Goal: Task Accomplishment & Management: Manage account settings

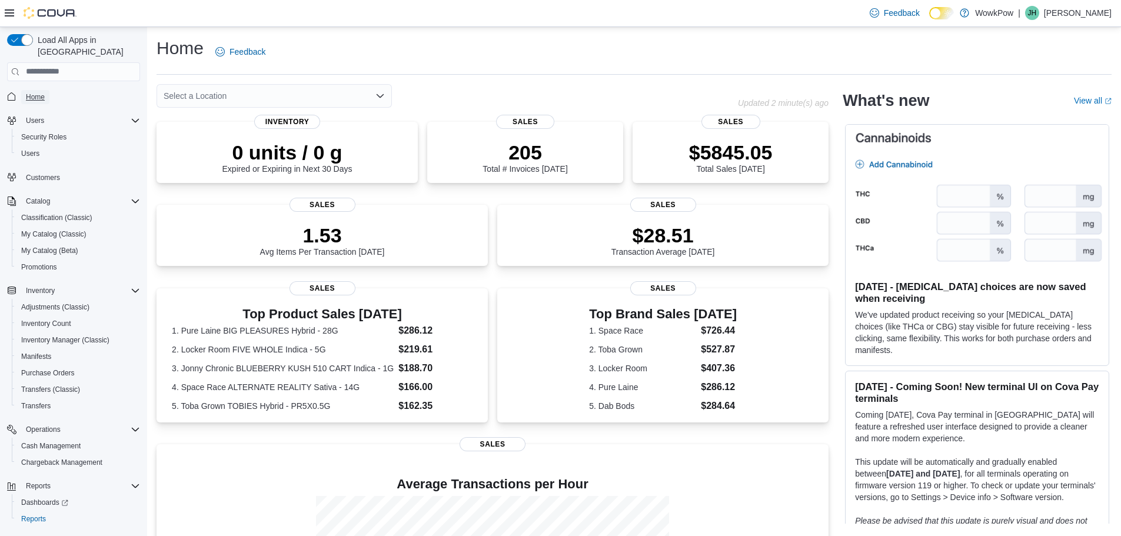
click at [35, 92] on span "Home" at bounding box center [35, 96] width 19 height 9
click at [374, 95] on div "Select a Location" at bounding box center [274, 96] width 235 height 24
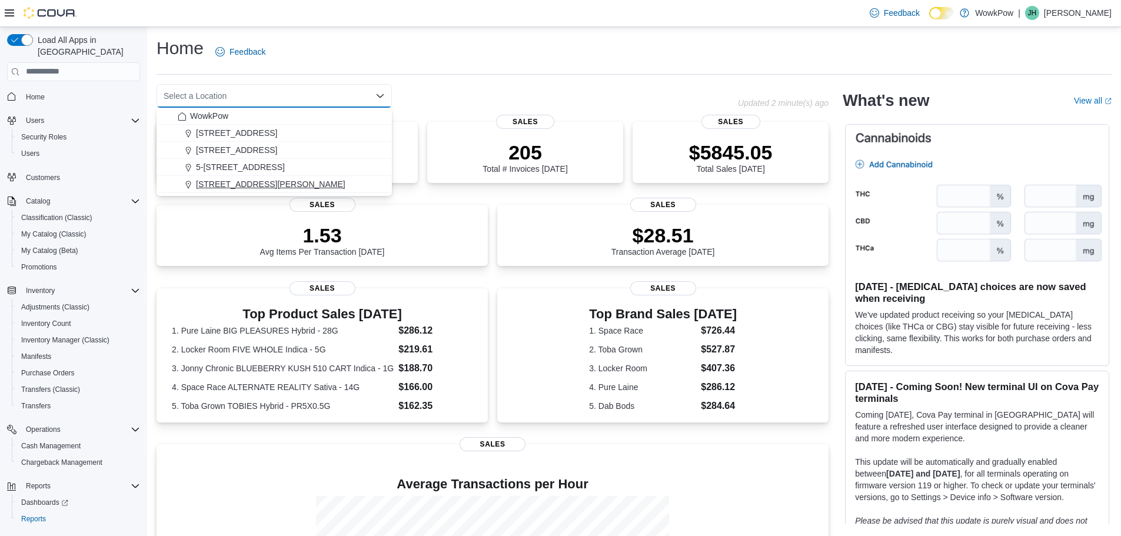
click at [324, 185] on span "[STREET_ADDRESS][PERSON_NAME]" at bounding box center [270, 184] width 149 height 12
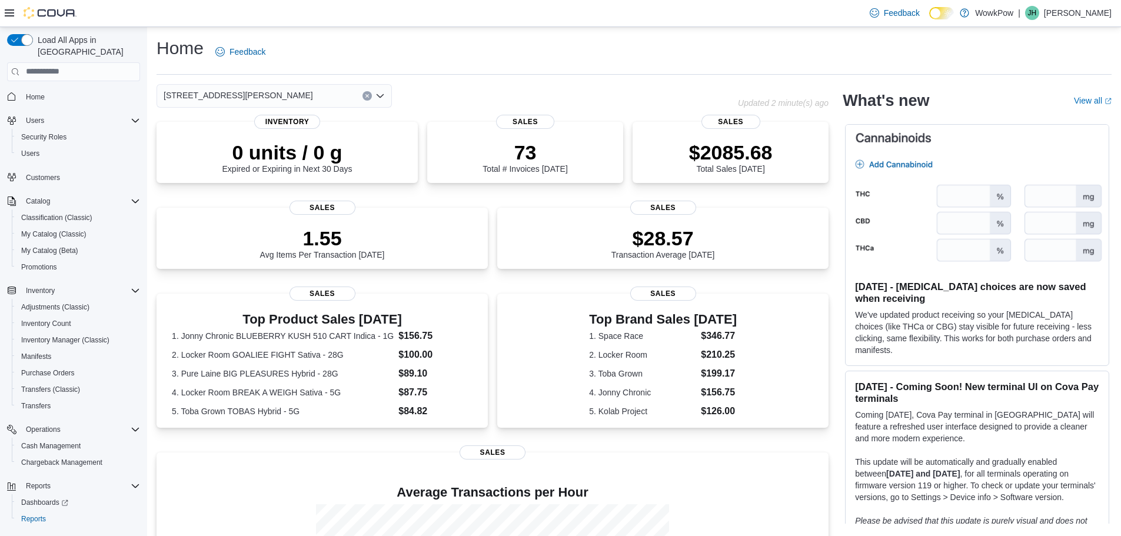
click at [383, 92] on icon "Open list of options" at bounding box center [379, 95] width 9 height 9
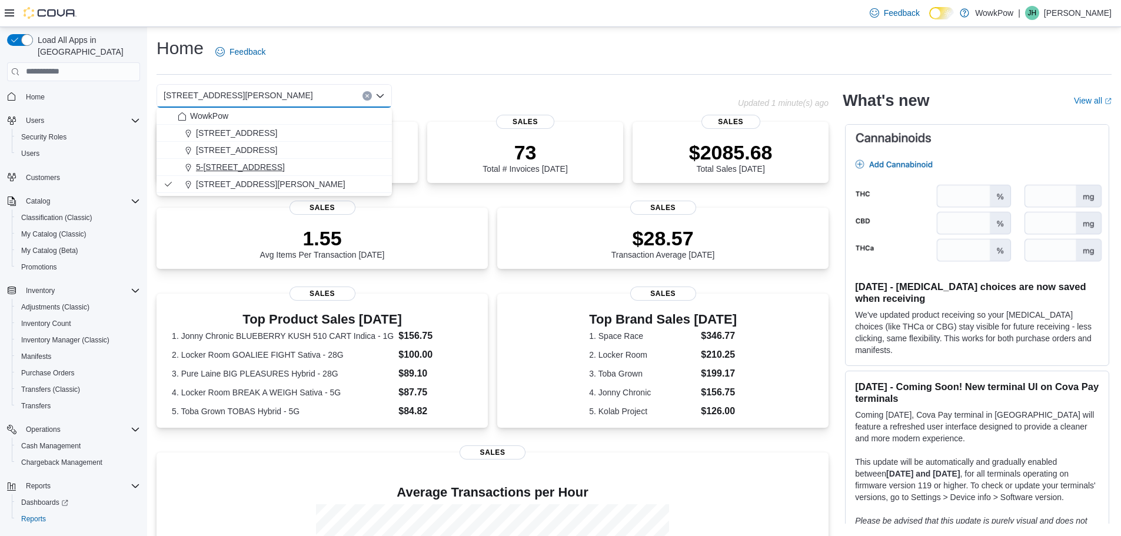
click at [285, 165] on span "5-[STREET_ADDRESS]" at bounding box center [240, 167] width 89 height 12
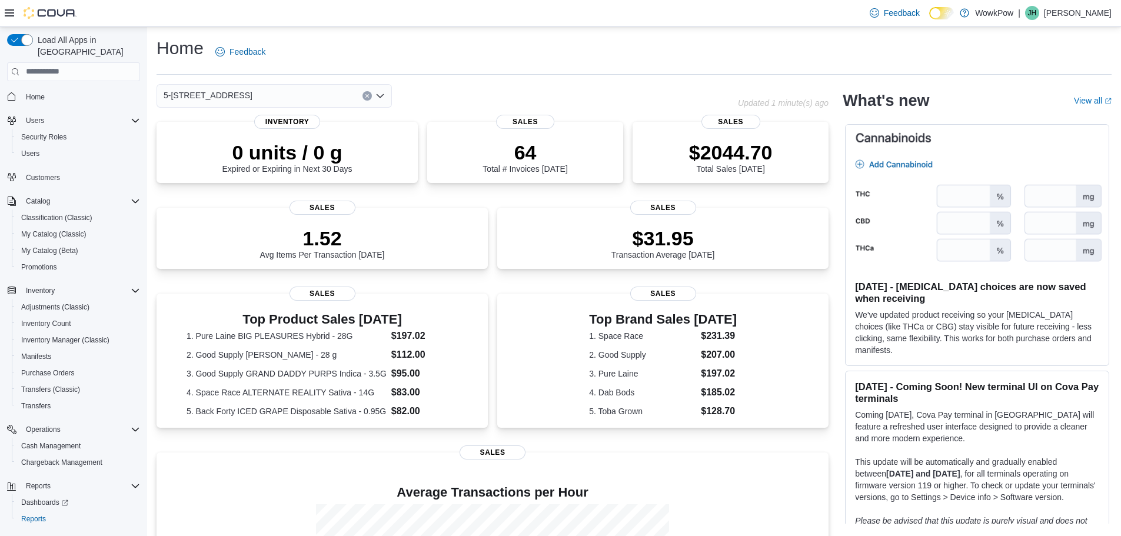
click at [384, 94] on icon "Open list of options" at bounding box center [380, 96] width 7 height 4
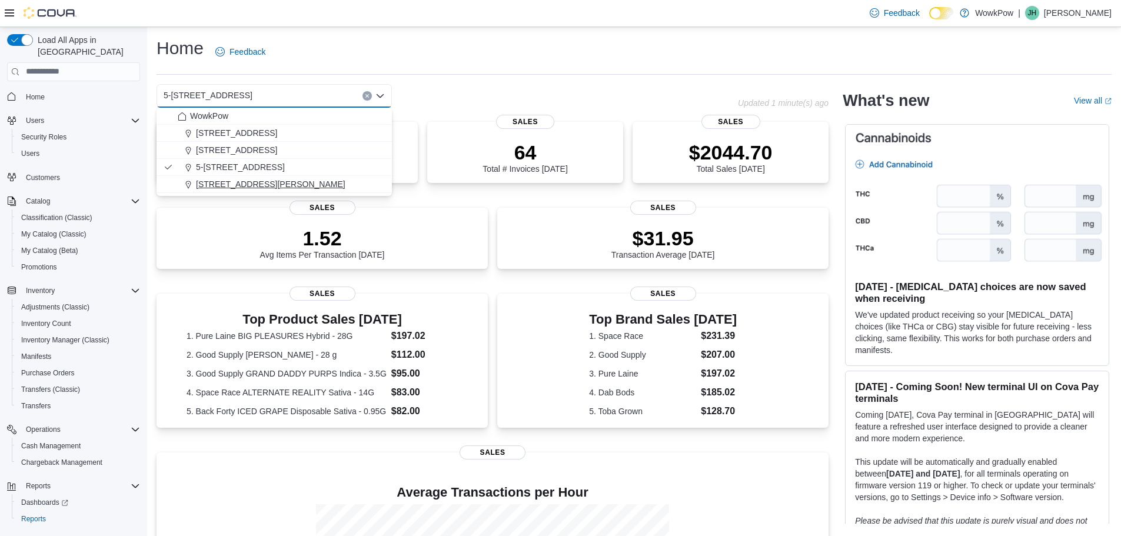
click at [334, 182] on span "[STREET_ADDRESS][PERSON_NAME]" at bounding box center [270, 184] width 149 height 12
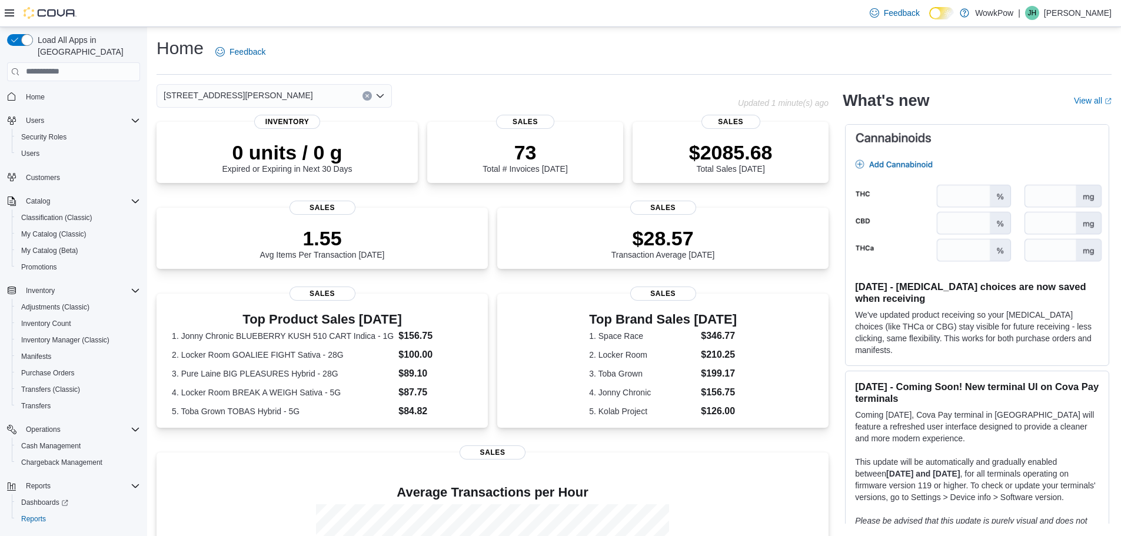
click at [383, 93] on icon "Open list of options" at bounding box center [379, 95] width 9 height 9
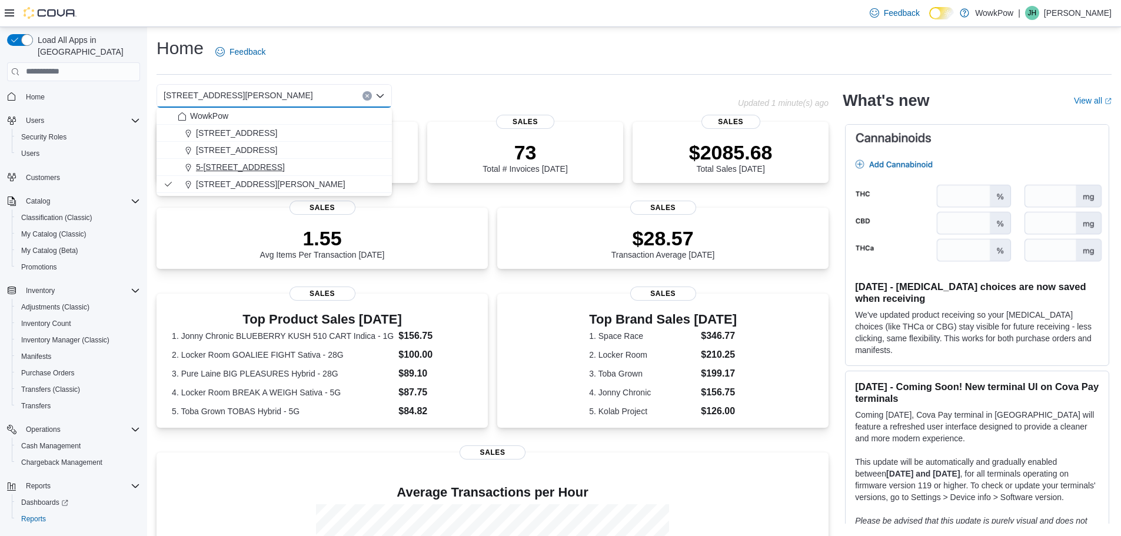
click at [361, 162] on div "5-[STREET_ADDRESS]" at bounding box center [281, 167] width 207 height 12
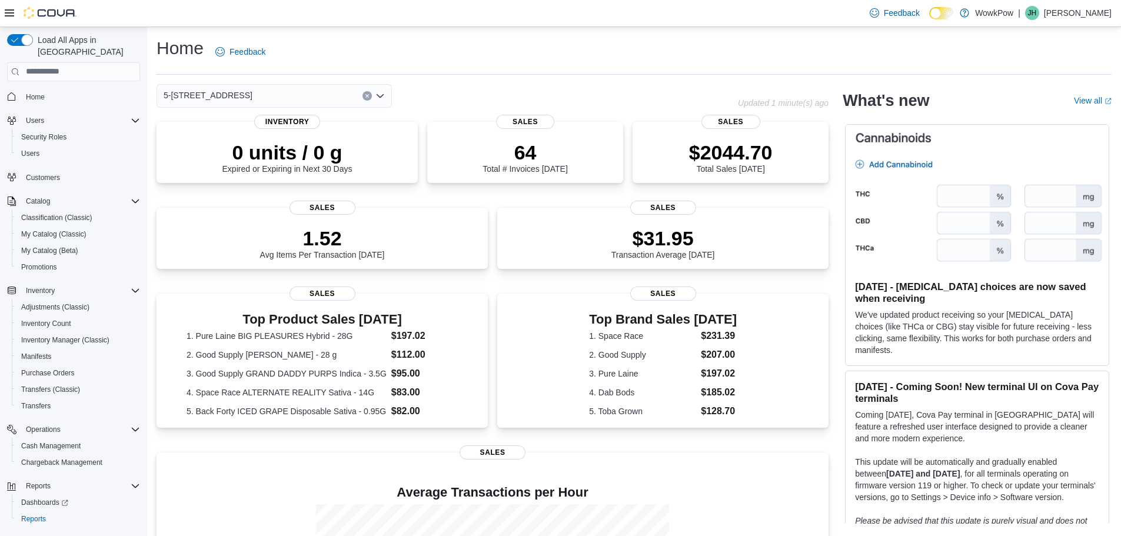
click at [384, 96] on icon "Open list of options" at bounding box center [379, 95] width 9 height 9
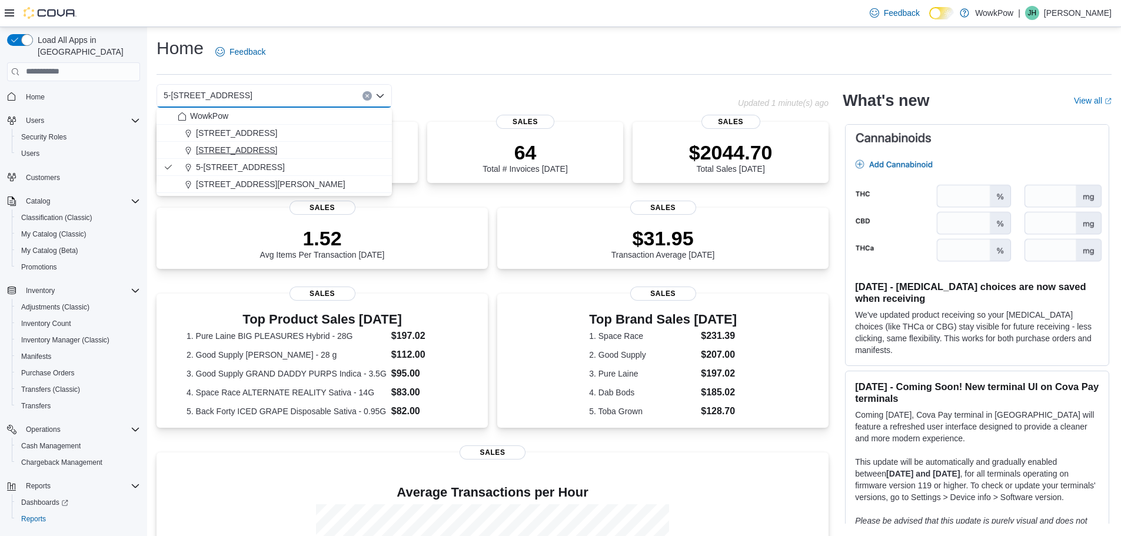
click at [277, 147] on span "[STREET_ADDRESS]" at bounding box center [236, 150] width 81 height 12
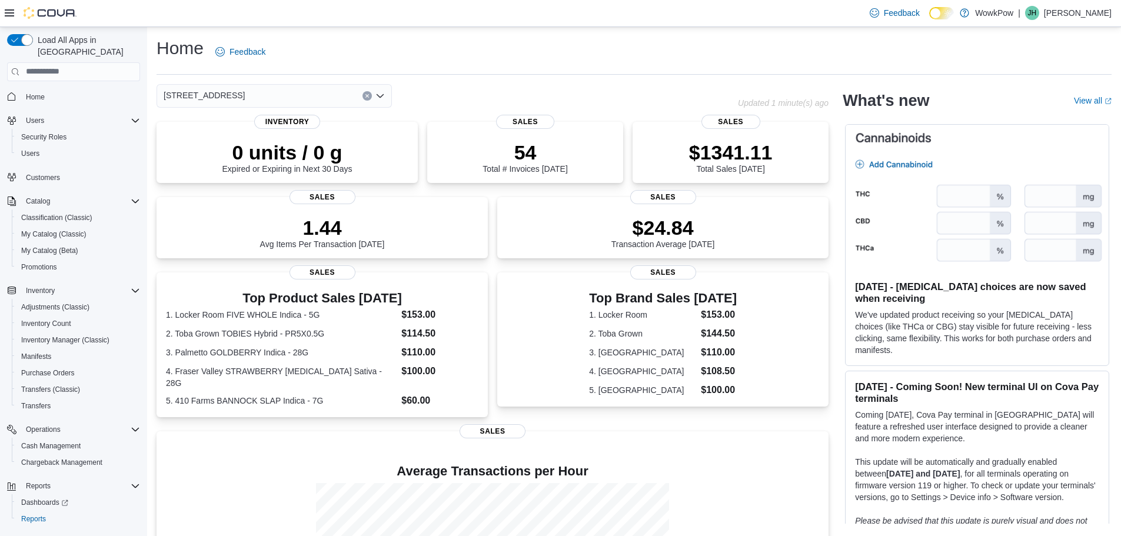
click at [380, 95] on icon "Open list of options" at bounding box center [379, 95] width 9 height 9
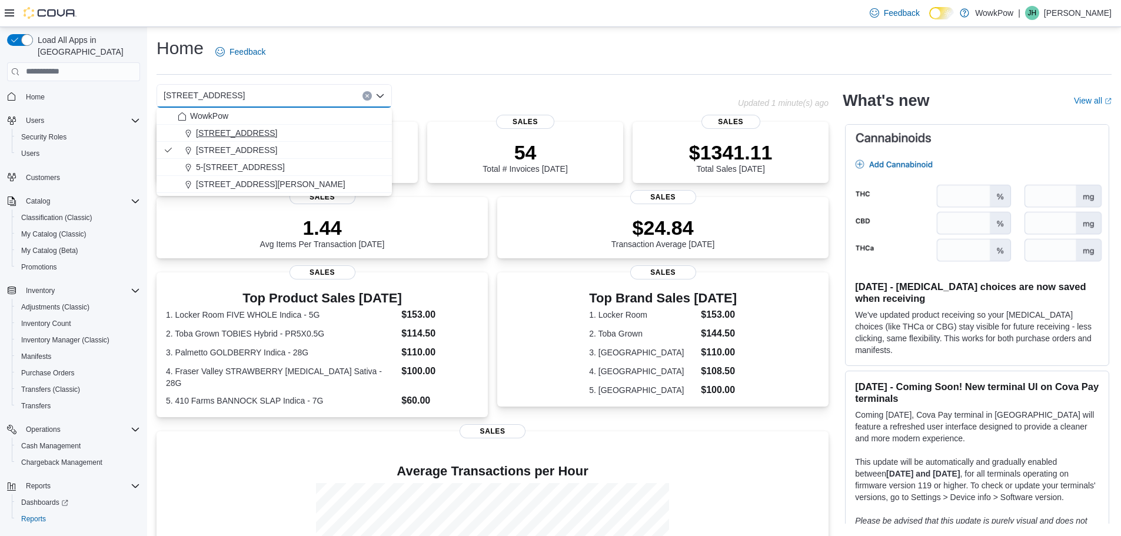
click at [328, 130] on div "[STREET_ADDRESS]" at bounding box center [281, 133] width 207 height 12
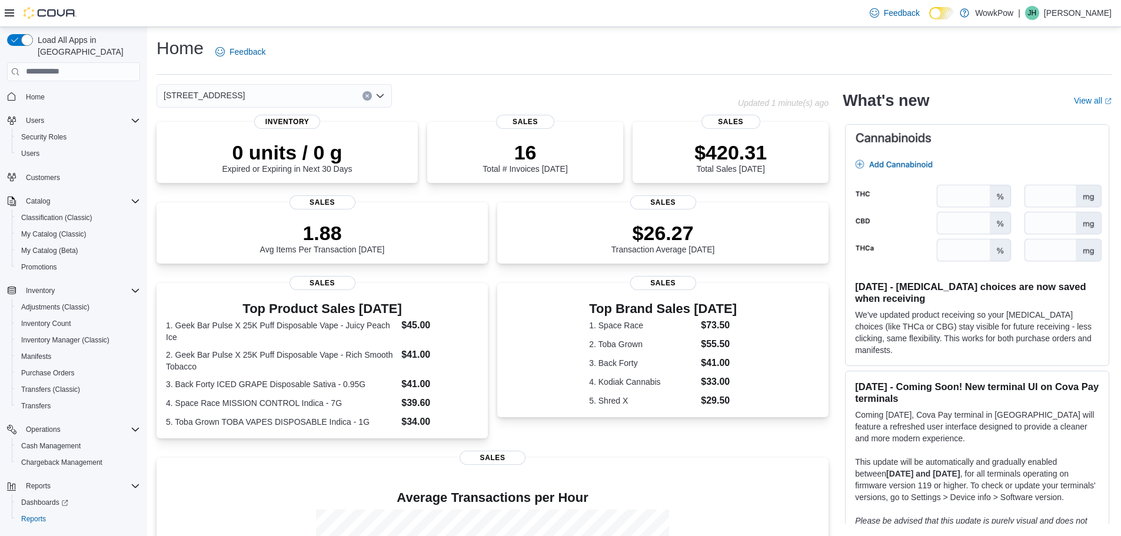
click at [380, 98] on icon "Open list of options" at bounding box center [379, 95] width 9 height 9
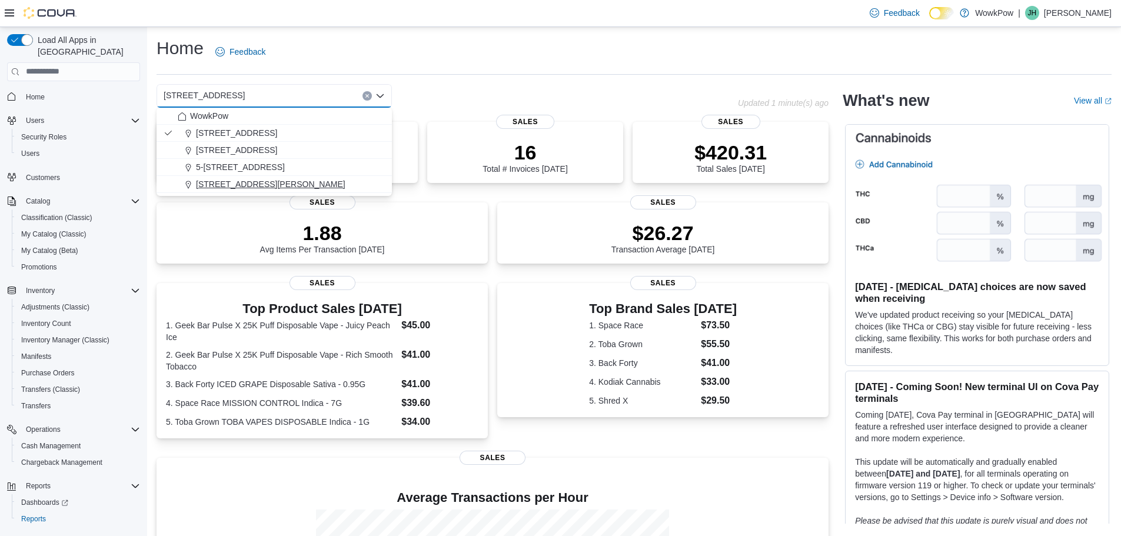
click at [342, 178] on button "[STREET_ADDRESS][PERSON_NAME]" at bounding box center [274, 184] width 235 height 17
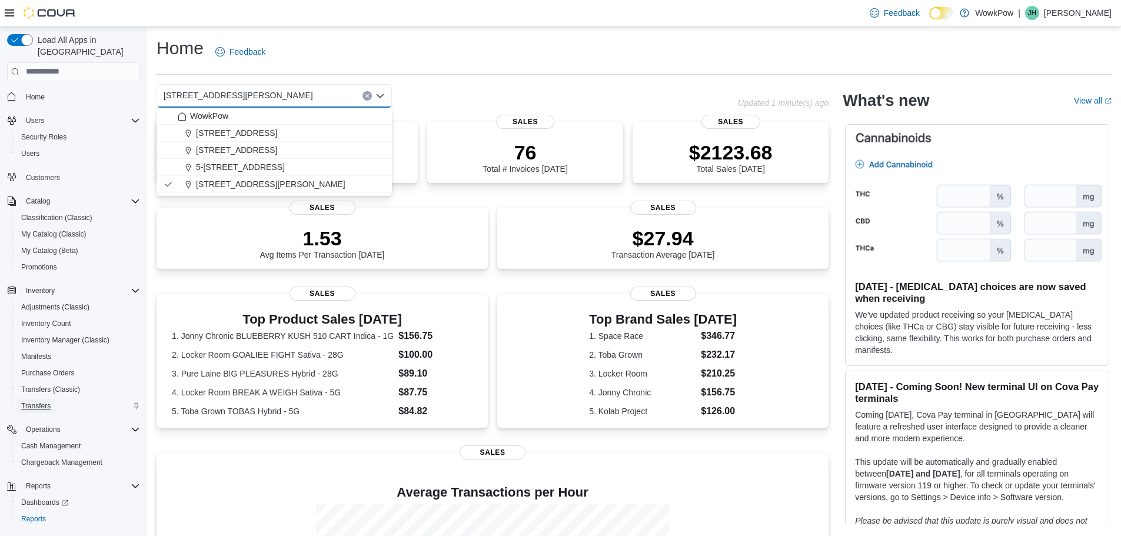
click at [34, 401] on span "Transfers" at bounding box center [35, 405] width 29 height 9
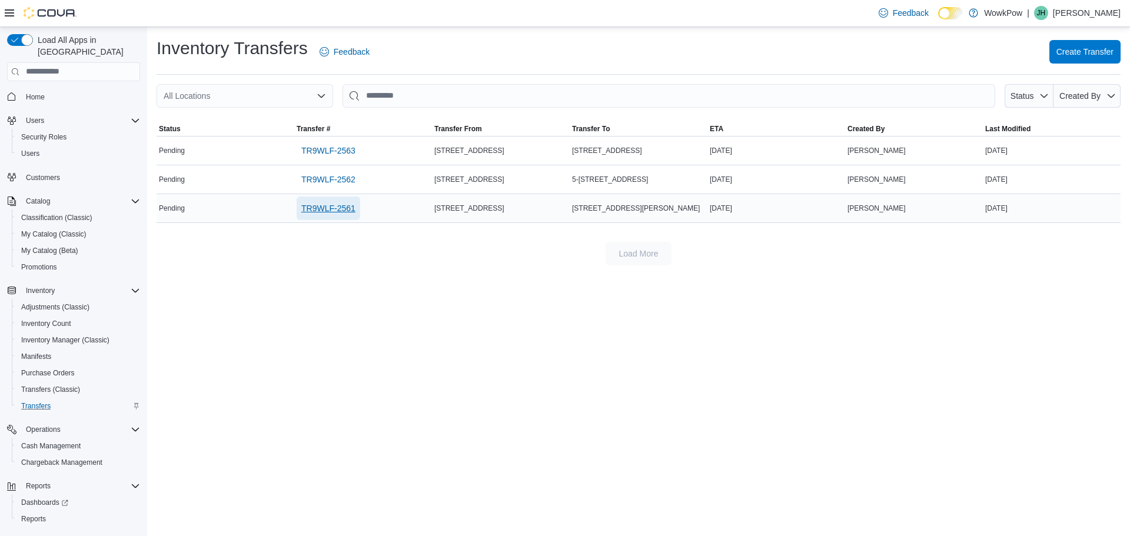
click at [348, 212] on span "TR9WLF-2561" at bounding box center [328, 208] width 54 height 12
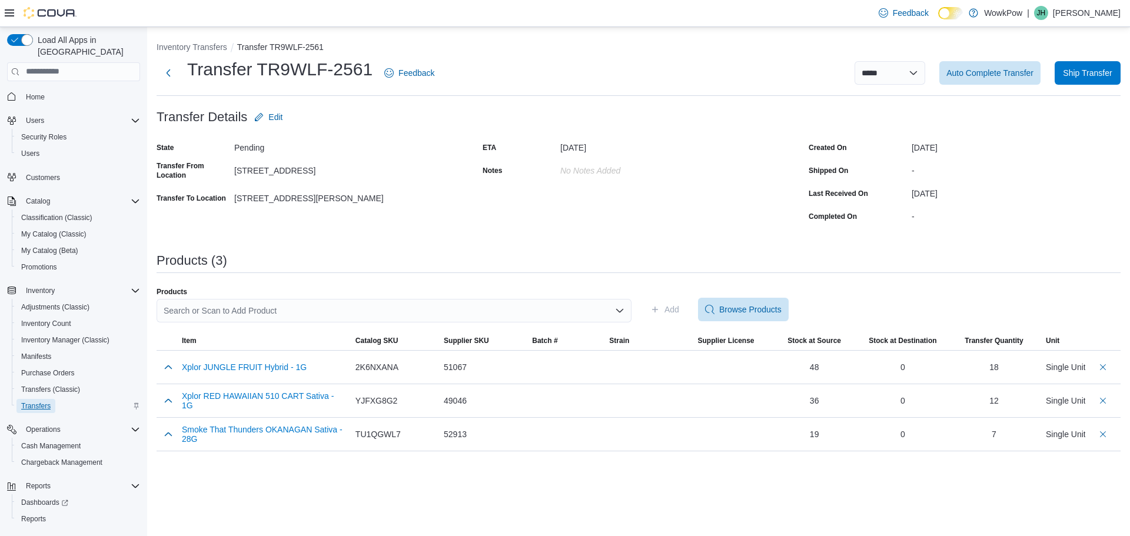
click at [39, 401] on span "Transfers" at bounding box center [35, 405] width 29 height 9
